Goal: Task Accomplishment & Management: Use online tool/utility

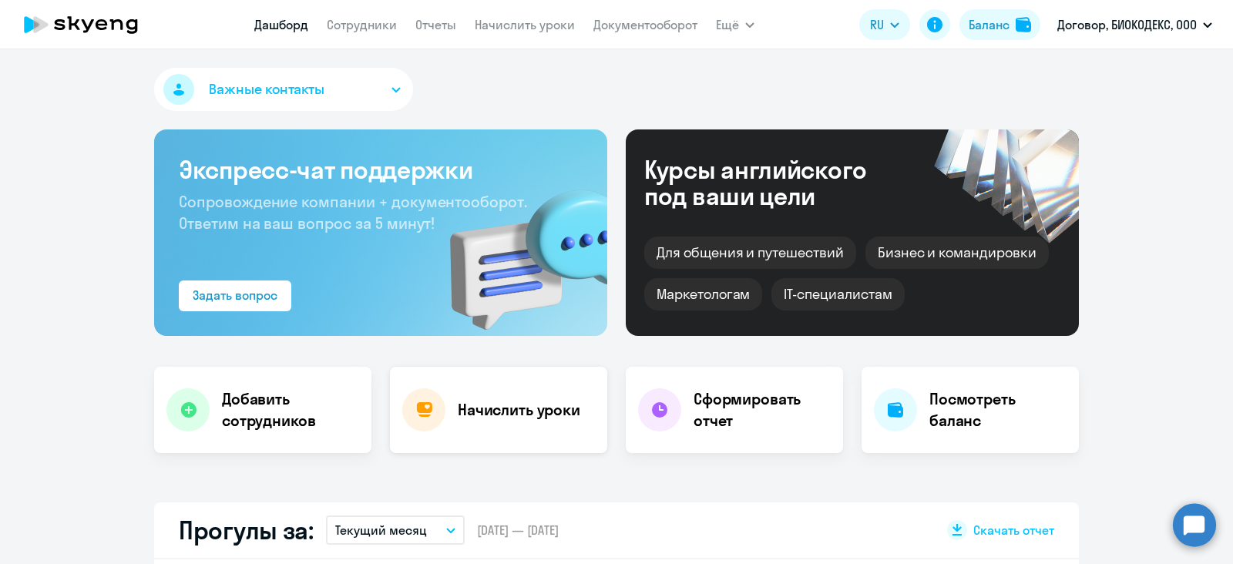
click at [419, 429] on div at bounding box center [423, 409] width 43 height 43
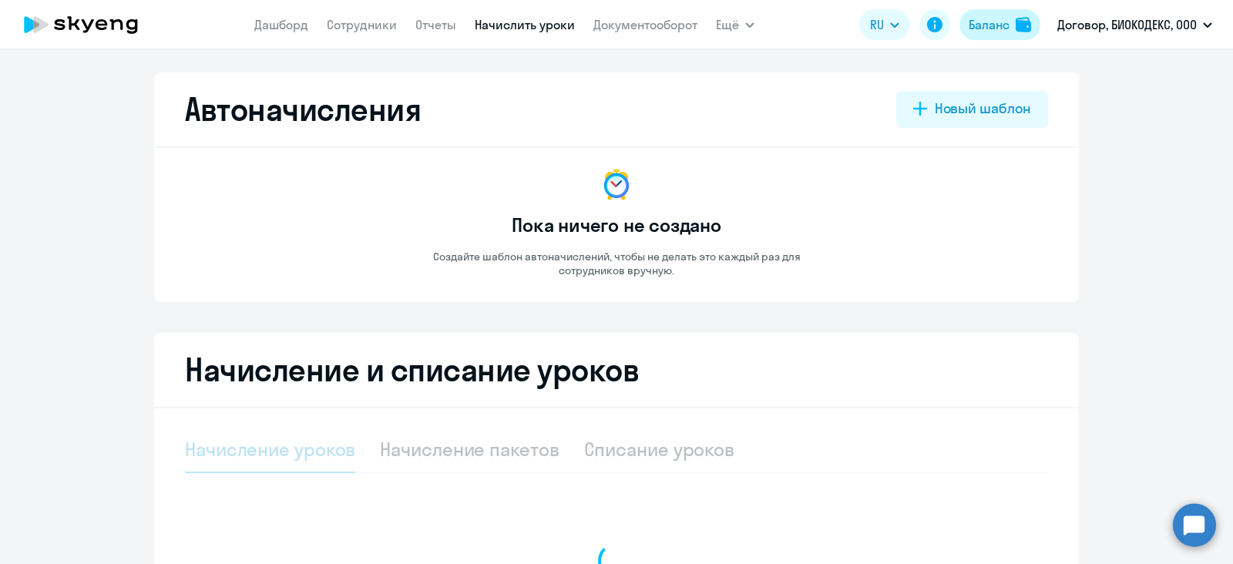
select select "10"
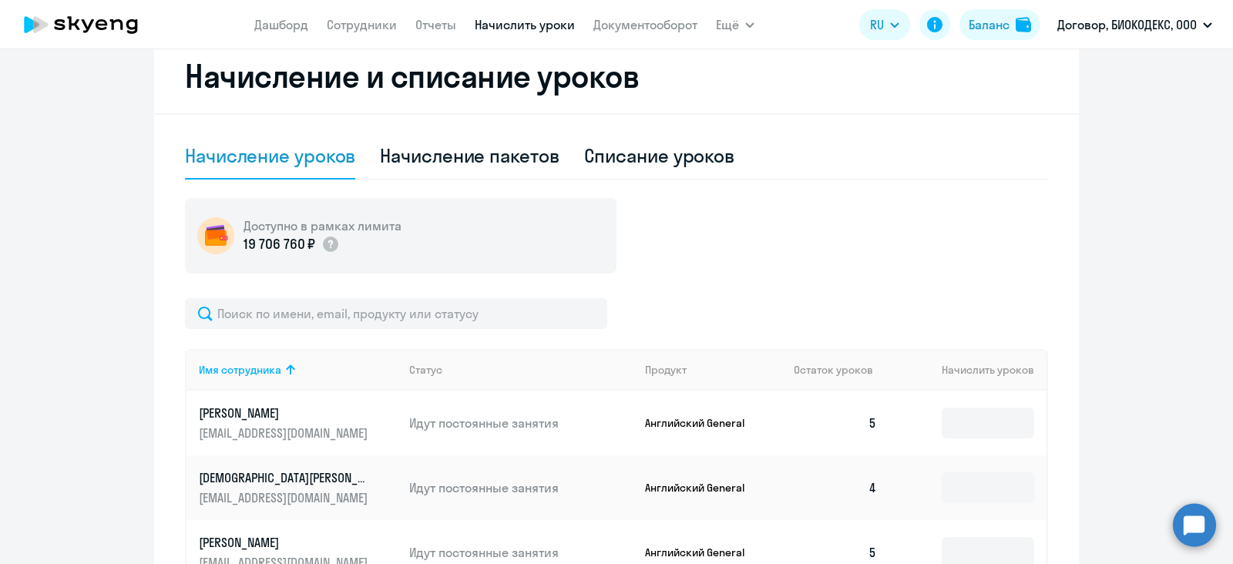
scroll to position [482, 0]
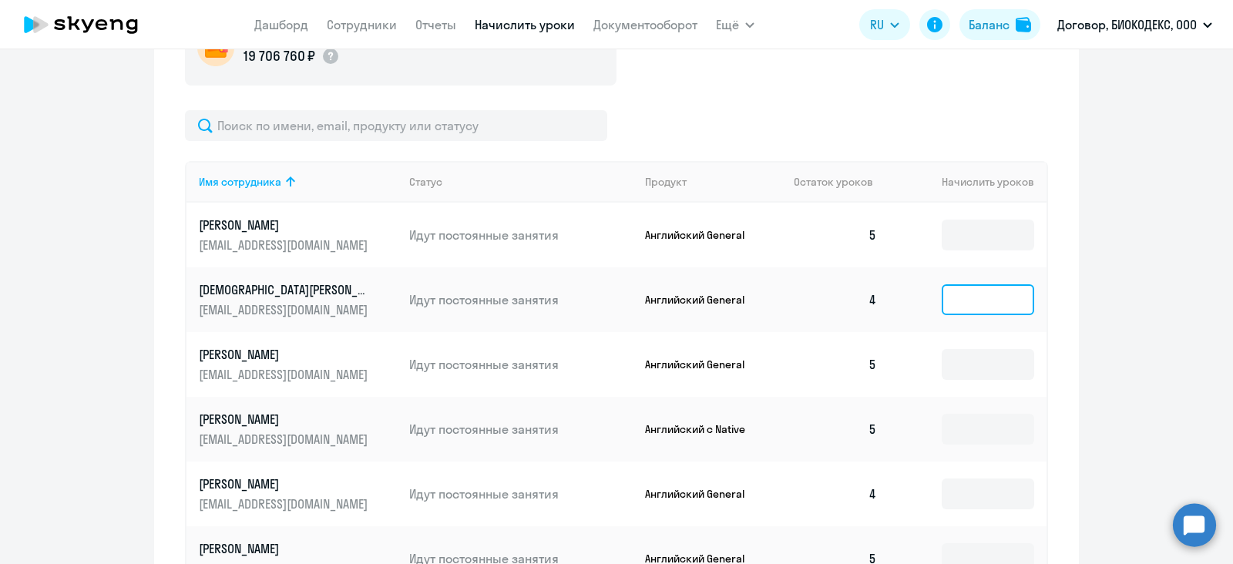
click at [952, 309] on input at bounding box center [988, 299] width 92 height 31
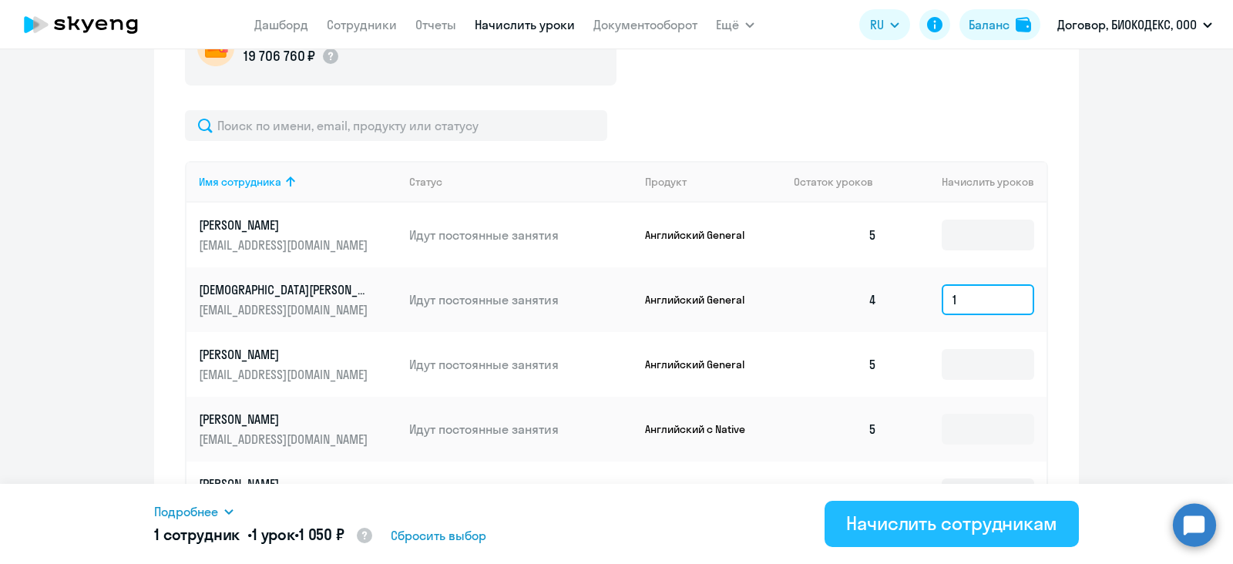
type input "1"
click at [851, 517] on div "Начислить сотрудникам" at bounding box center [951, 523] width 211 height 25
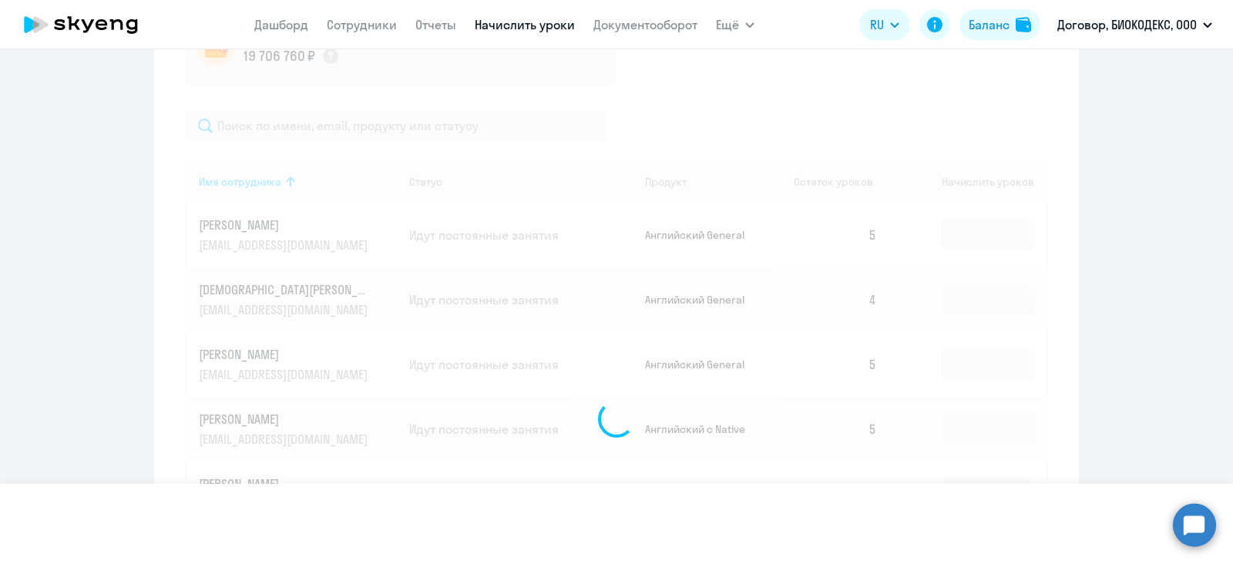
scroll to position [673, 0]
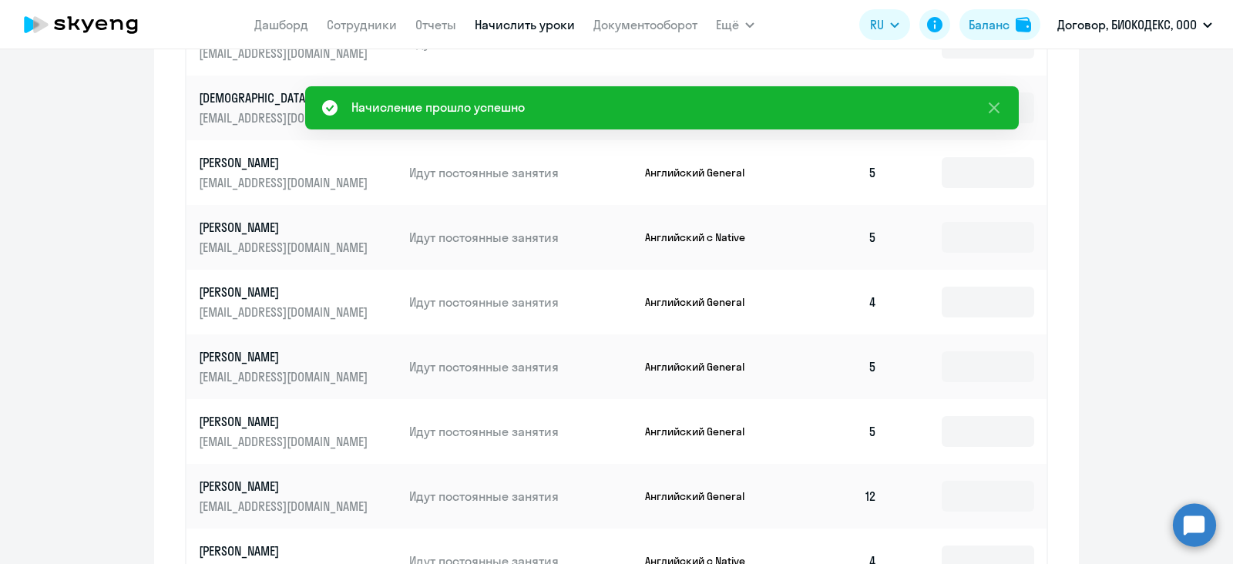
click at [928, 297] on td at bounding box center [967, 302] width 157 height 65
click at [933, 298] on td at bounding box center [967, 302] width 157 height 65
click at [955, 308] on input at bounding box center [988, 302] width 92 height 31
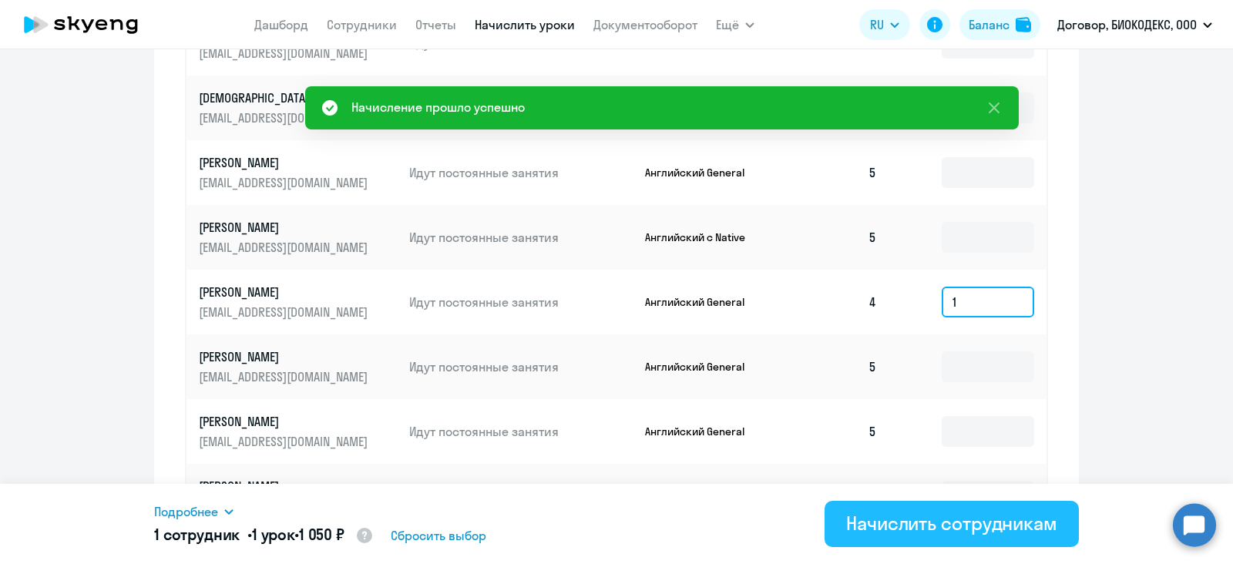
type input "1"
drag, startPoint x: 848, startPoint y: 517, endPoint x: 871, endPoint y: 515, distance: 23.2
click at [849, 516] on div "Начислить сотрудникам" at bounding box center [951, 523] width 211 height 25
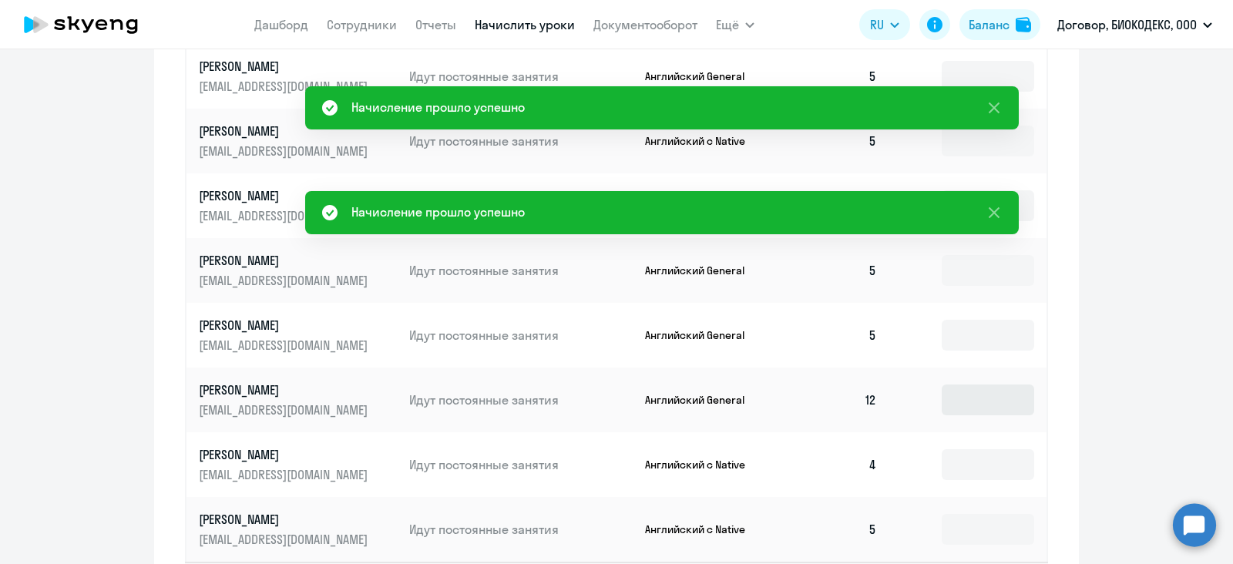
scroll to position [867, 0]
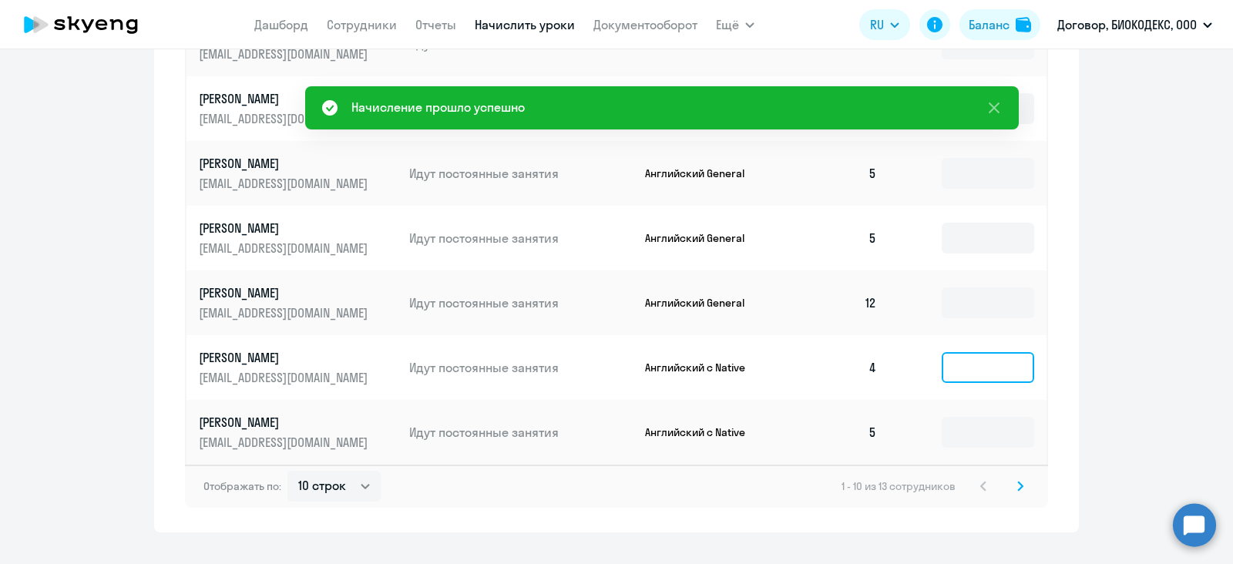
click at [976, 356] on input at bounding box center [988, 367] width 92 height 31
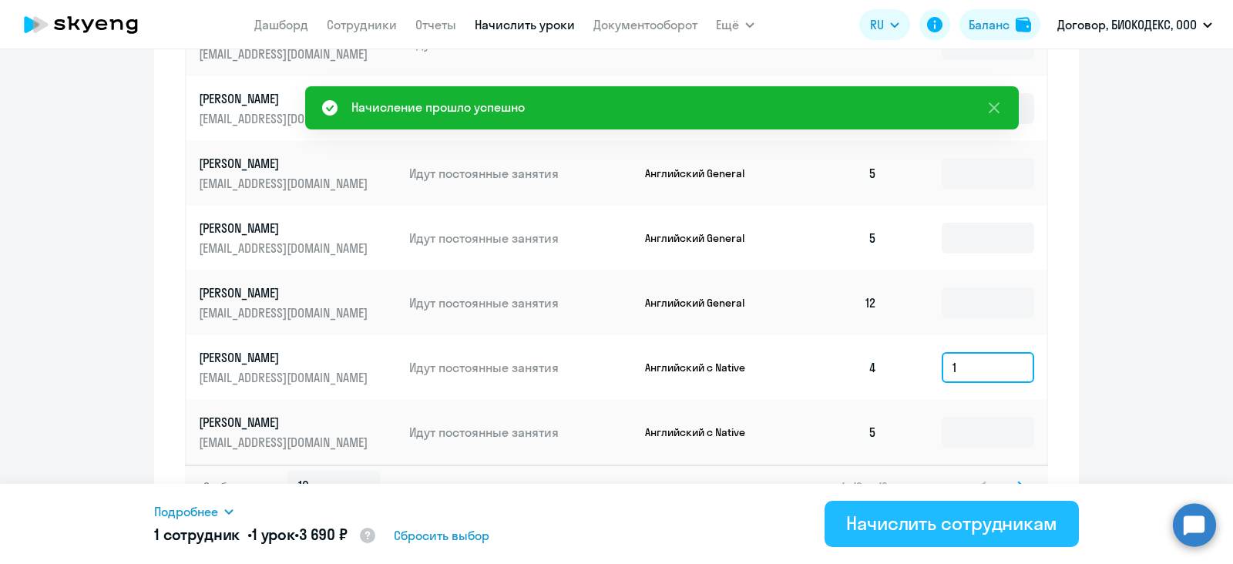
type input "1"
click at [853, 511] on div "Начислить сотрудникам" at bounding box center [951, 523] width 211 height 25
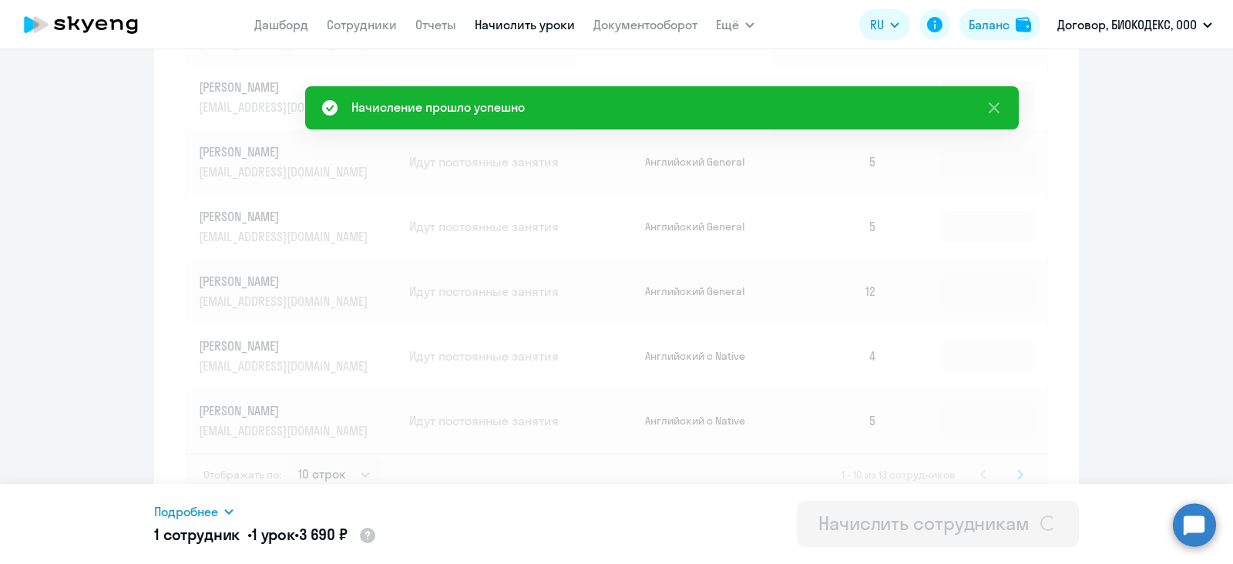
scroll to position [897, 0]
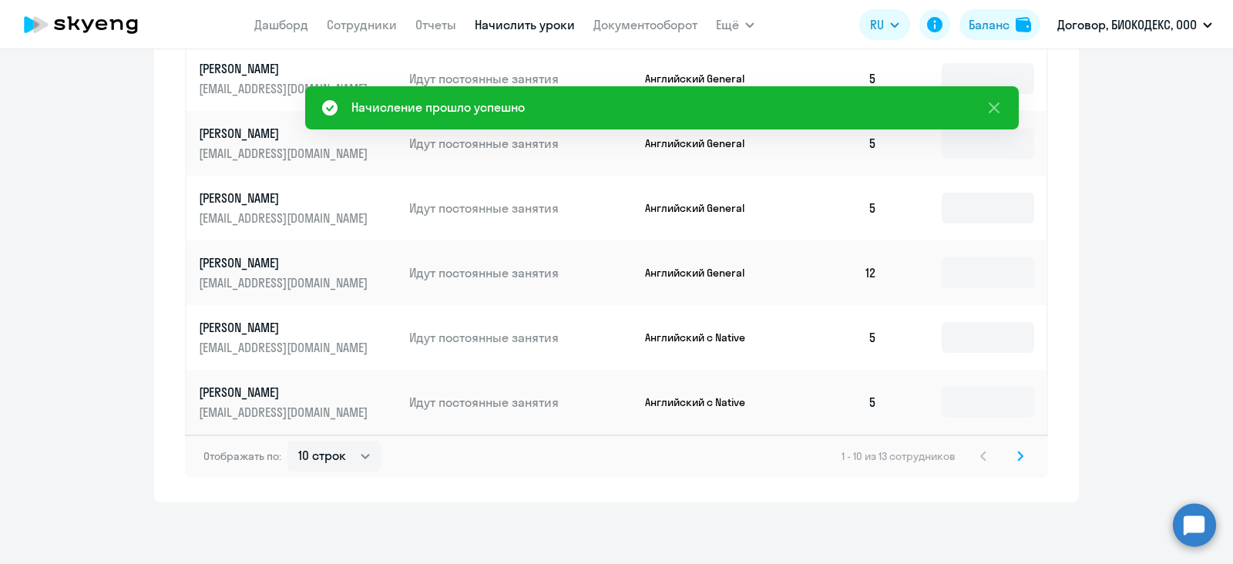
drag, startPoint x: 1163, startPoint y: 391, endPoint x: 1083, endPoint y: 344, distance: 93.6
